Goal: Browse casually: Explore the website without a specific task or goal

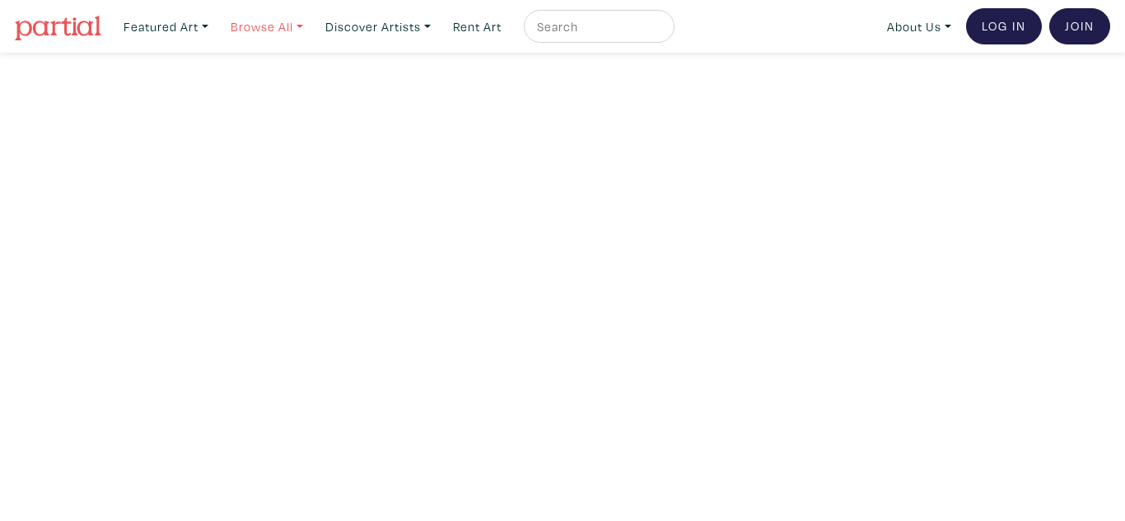
click at [216, 26] on link "Browse All" at bounding box center [166, 27] width 100 height 34
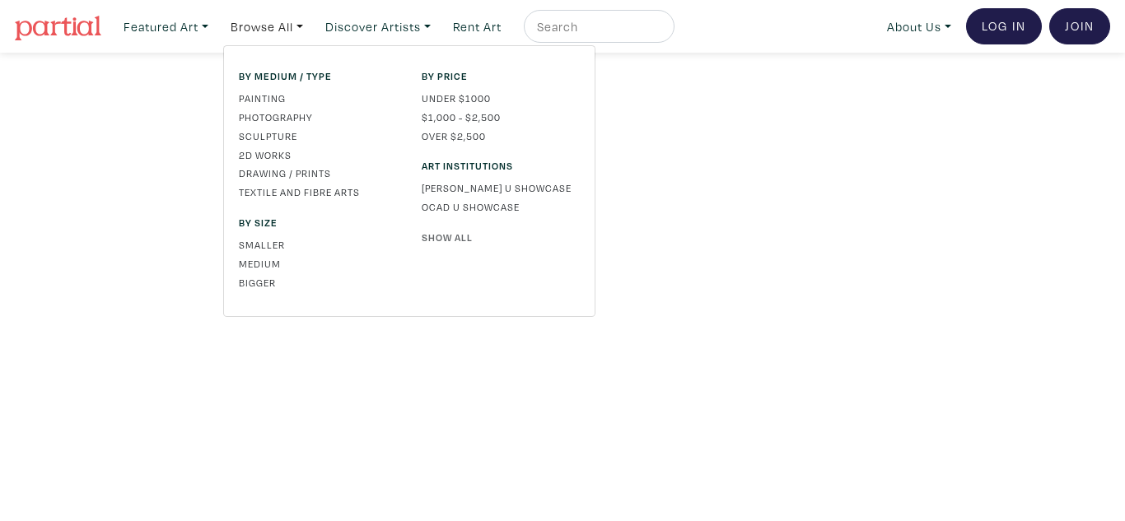
click at [436, 232] on link "Show All" at bounding box center [500, 237] width 158 height 15
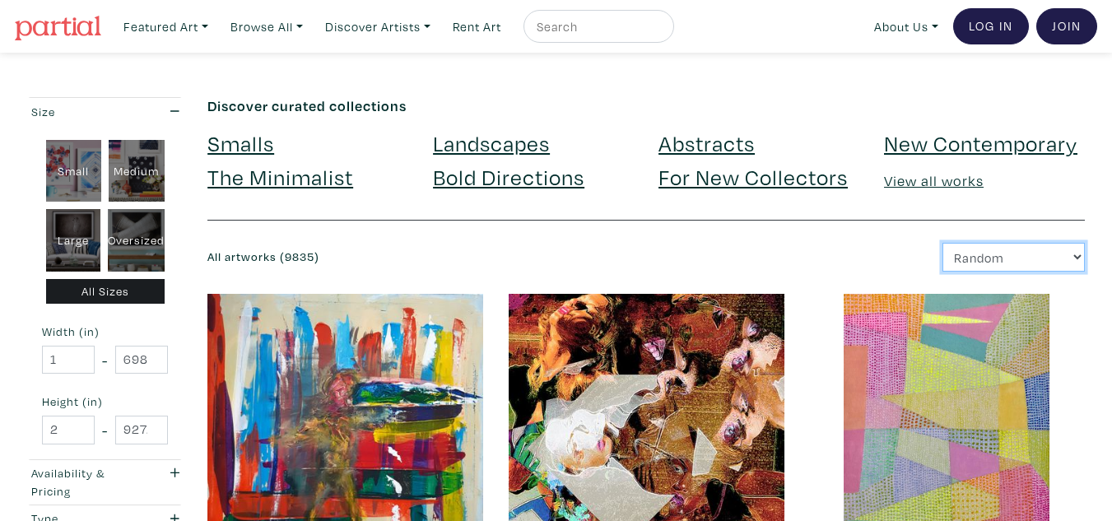
click at [970, 263] on select "Newest Random Price: Low to High Price: High to Low" at bounding box center [1014, 257] width 142 height 29
select select "id"
click at [943, 243] on select "Newest Random Price: Low to High Price: High to Low" at bounding box center [1014, 257] width 142 height 29
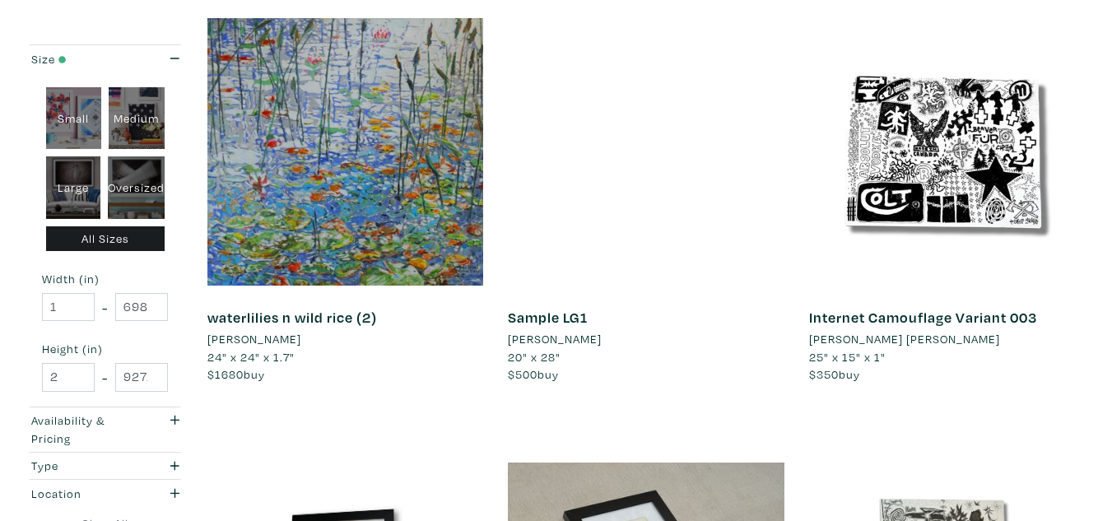
scroll to position [3187, 0]
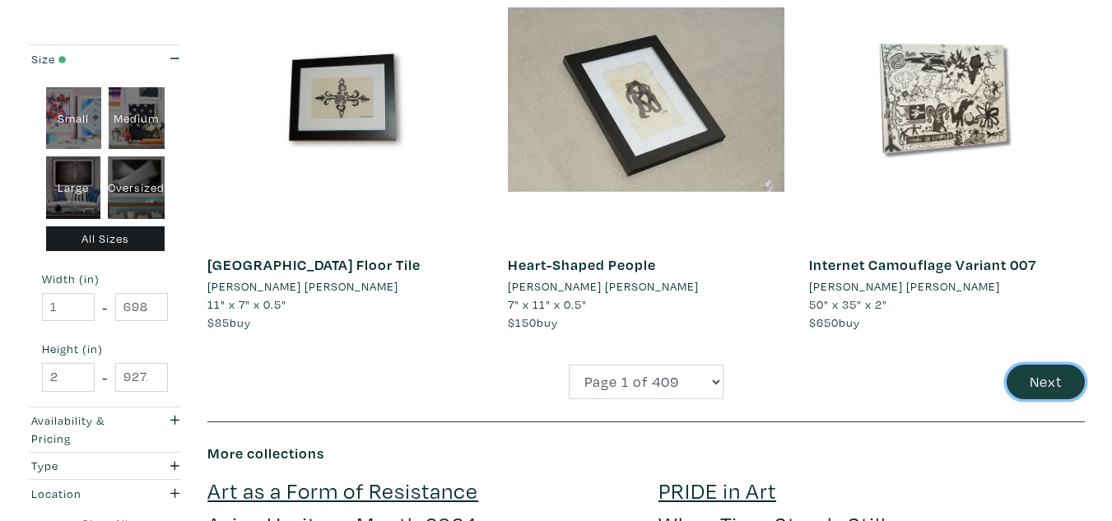
click at [1031, 365] on button "Next" at bounding box center [1046, 382] width 78 height 35
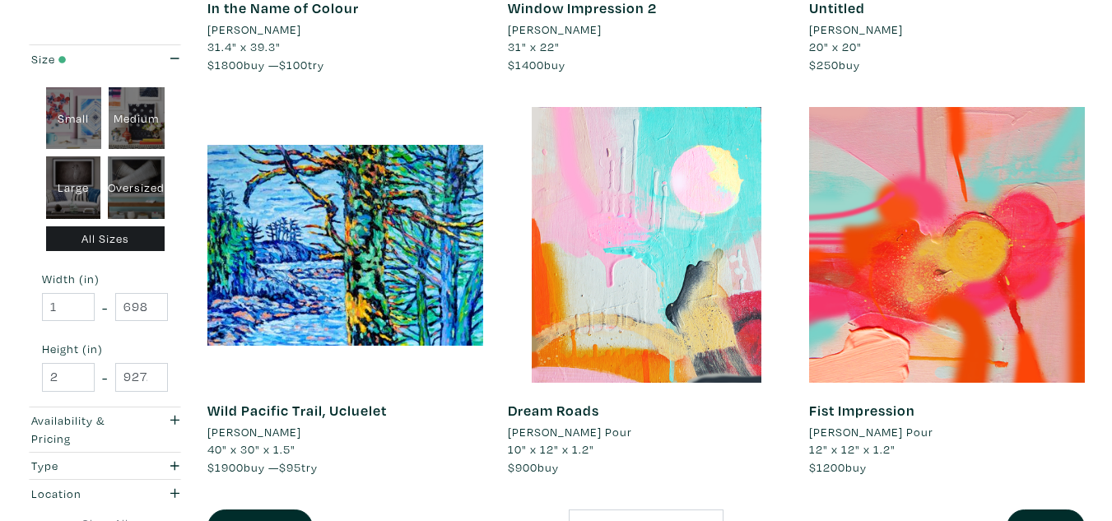
scroll to position [3187, 0]
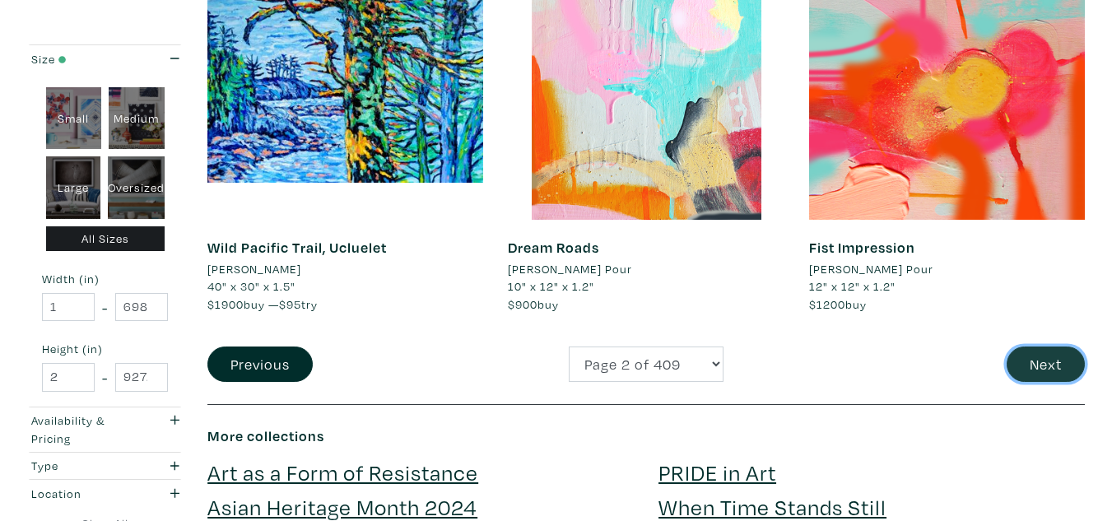
click at [1049, 358] on button "Next" at bounding box center [1046, 364] width 78 height 35
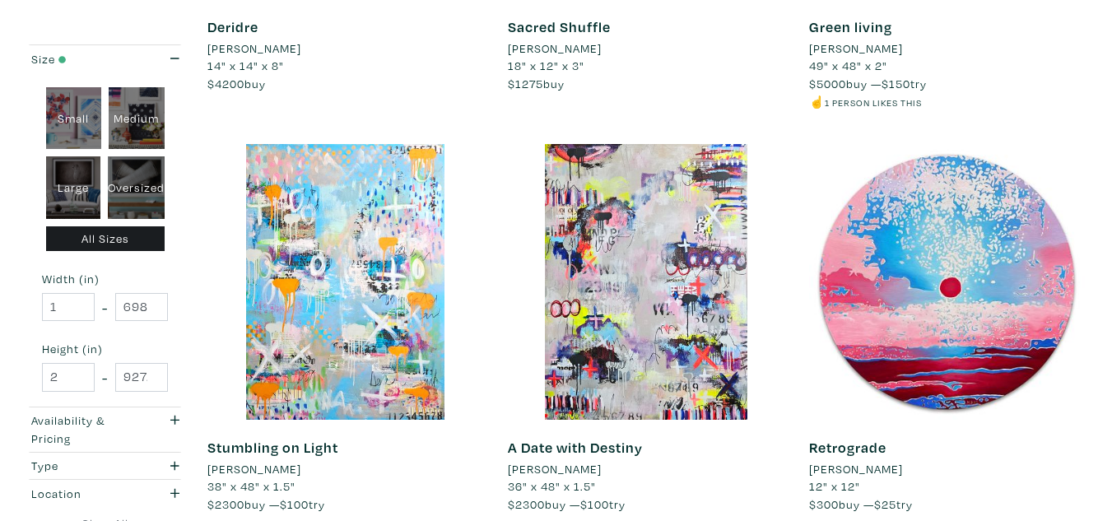
scroll to position [1887, 0]
